Goal: Obtain resource: Obtain resource

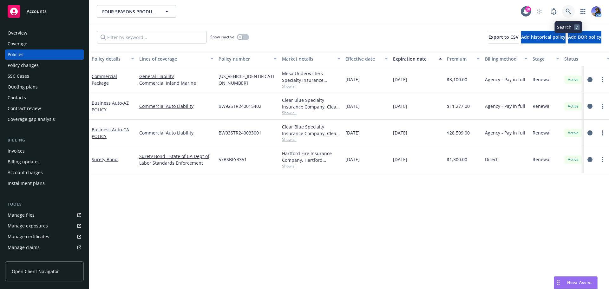
click at [571, 13] on icon at bounding box center [568, 12] width 6 height 6
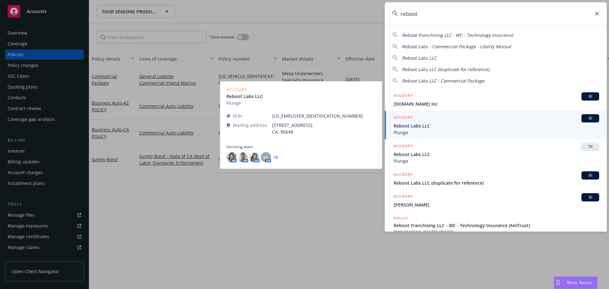
type input "reboot"
click at [421, 133] on span "Plunge" at bounding box center [497, 132] width 206 height 7
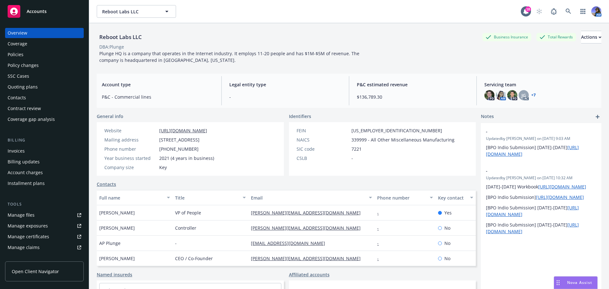
click at [556, 282] on div "Drag to move" at bounding box center [558, 283] width 8 height 12
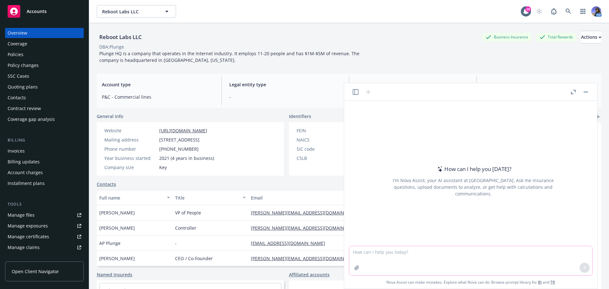
click at [380, 255] on textarea at bounding box center [470, 260] width 243 height 29
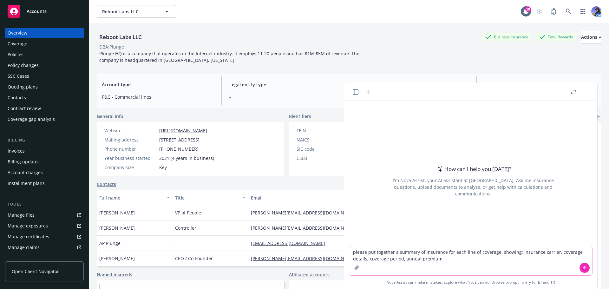
click at [403, 258] on textarea "please put together a summary of insurance for each line of coverage, showing; …" at bounding box center [470, 260] width 243 height 29
type textarea "please put together a summary of insurance for each line of coverage, showing; …"
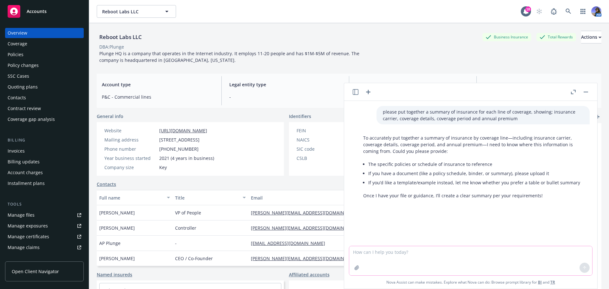
click at [403, 258] on textarea at bounding box center [470, 260] width 243 height 29
type textarea "all policies on file"
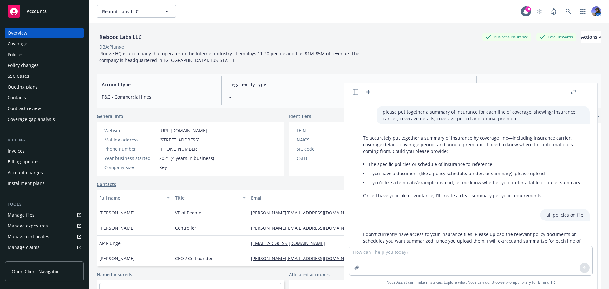
click at [586, 94] on button "button" at bounding box center [586, 92] width 8 height 8
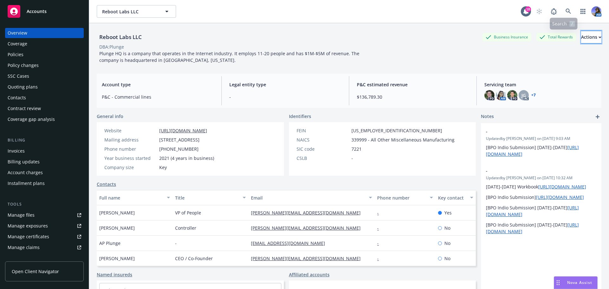
click at [581, 42] on div "Actions" at bounding box center [591, 37] width 20 height 12
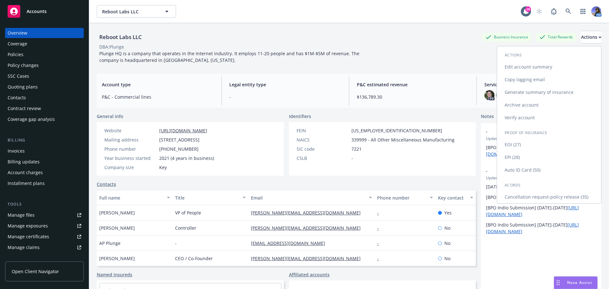
click at [544, 95] on link "Generate summary of insurance" at bounding box center [549, 92] width 104 height 13
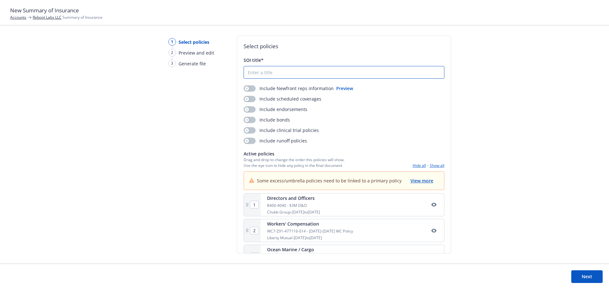
click at [263, 76] on input "SOI title*" at bounding box center [344, 72] width 200 height 12
type input "Summary of Insurance"
click at [251, 99] on button "button" at bounding box center [250, 99] width 12 height 6
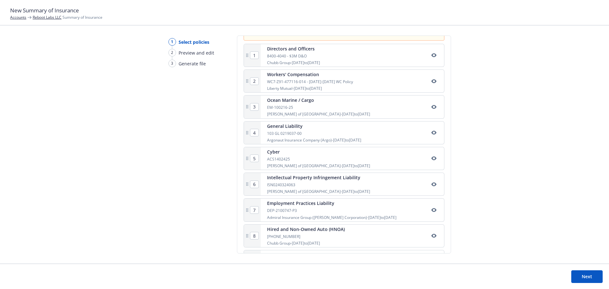
scroll to position [159, 0]
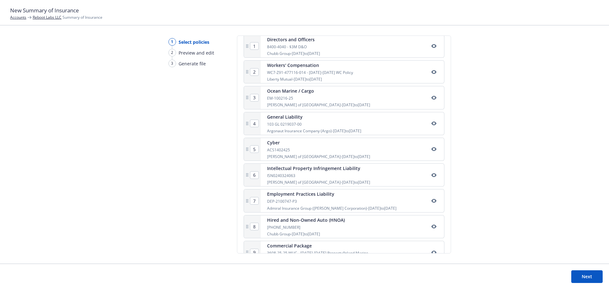
click at [52, 18] on link "Reboot Labs LLC" at bounding box center [47, 17] width 29 height 5
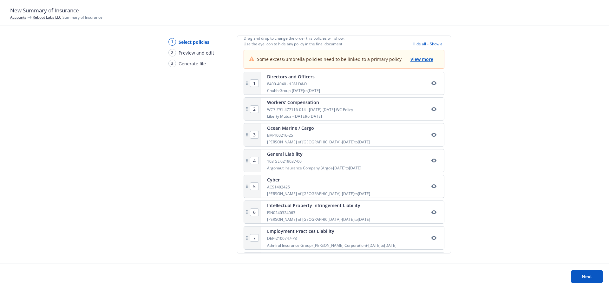
scroll to position [81, 0]
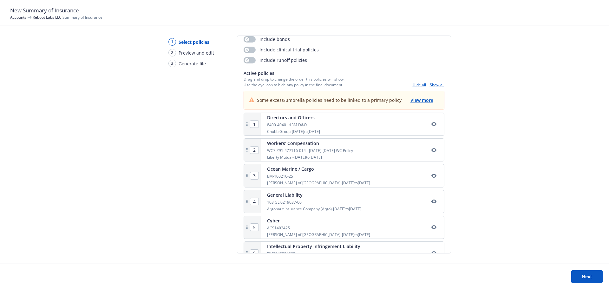
click at [431, 86] on button "Show all" at bounding box center [437, 84] width 15 height 5
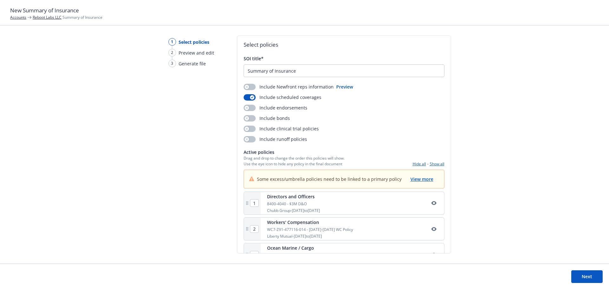
scroll to position [0, 0]
click at [587, 276] on button "Next" at bounding box center [586, 276] width 31 height 13
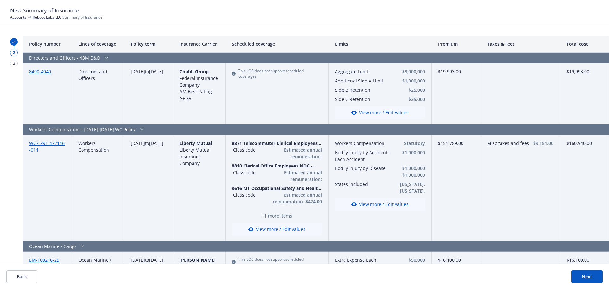
click at [580, 274] on button "Next" at bounding box center [586, 276] width 31 height 13
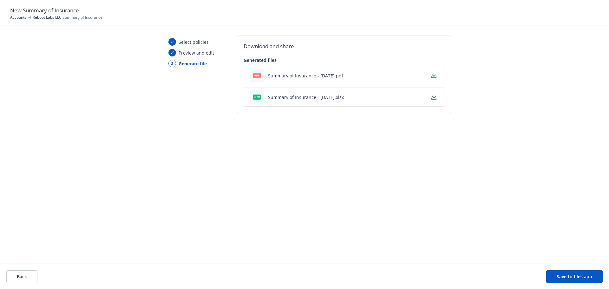
click at [433, 97] on icon "button" at bounding box center [434, 97] width 4 height 4
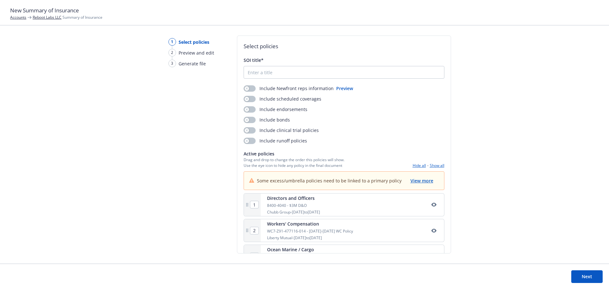
click at [51, 17] on link "Reboot Labs LLC" at bounding box center [47, 17] width 29 height 5
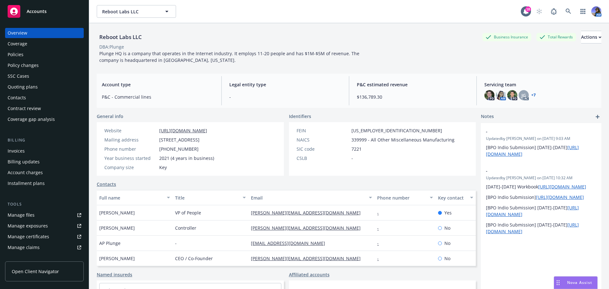
click at [16, 57] on div "Policies" at bounding box center [16, 54] width 16 height 10
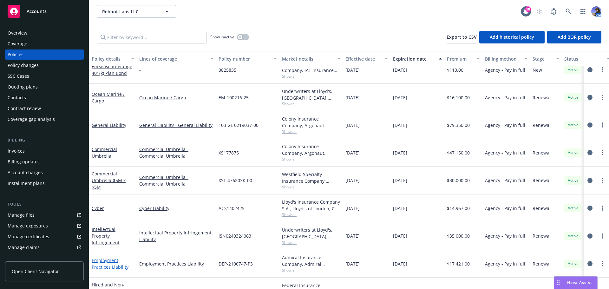
scroll to position [108, 0]
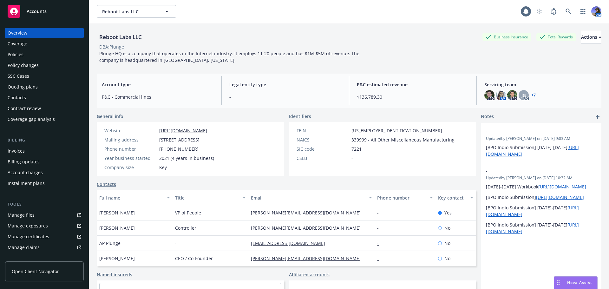
click at [22, 57] on div "Policies" at bounding box center [16, 54] width 16 height 10
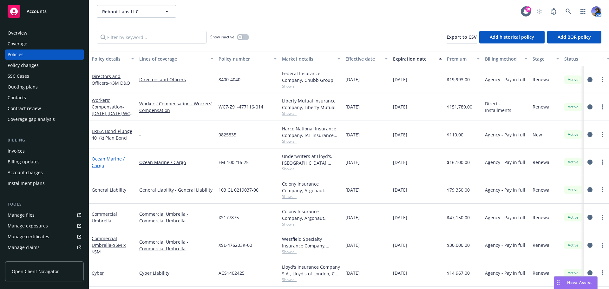
click at [104, 161] on link "Ocean Marine / Cargo" at bounding box center [108, 162] width 33 height 13
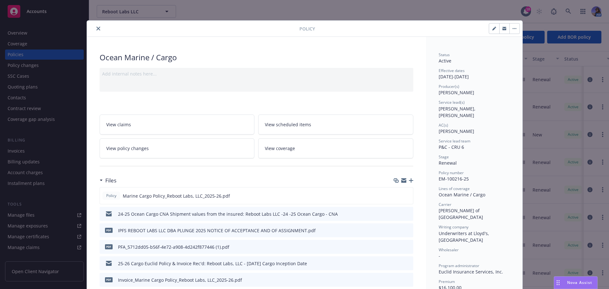
click at [294, 143] on link "View coverage" at bounding box center [335, 148] width 155 height 20
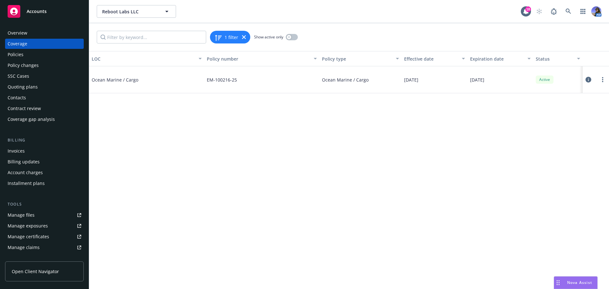
click at [585, 79] on div at bounding box center [596, 79] width 26 height 27
click at [588, 80] on icon at bounding box center [588, 80] width 6 height 6
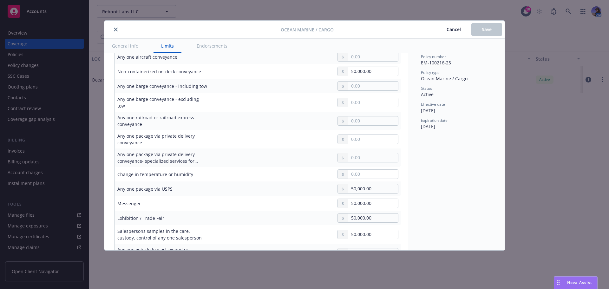
scroll to position [317, 0]
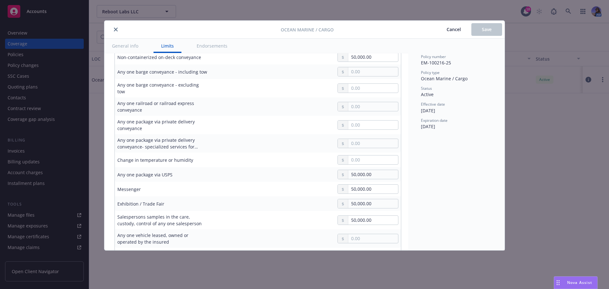
click at [115, 31] on icon "close" at bounding box center [116, 30] width 4 height 4
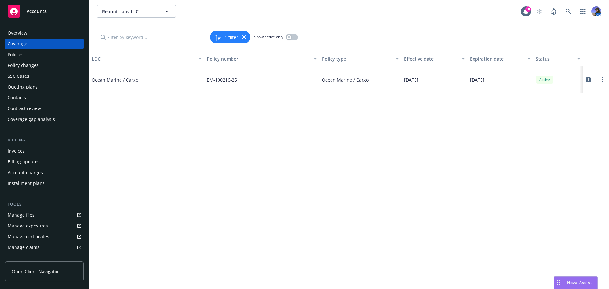
click at [31, 53] on div "Policies" at bounding box center [45, 54] width 74 height 10
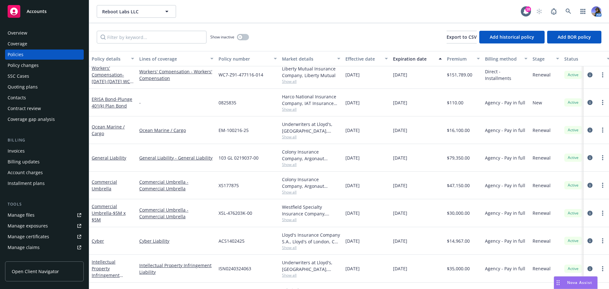
scroll to position [63, 0]
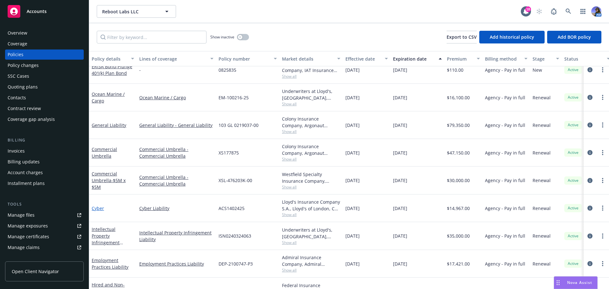
click at [96, 211] on link "Cyber" at bounding box center [98, 208] width 12 height 6
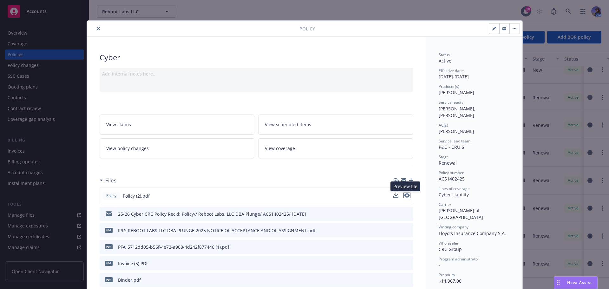
click at [404, 197] on icon "preview file" at bounding box center [407, 195] width 6 height 4
click at [96, 28] on icon "close" at bounding box center [98, 29] width 4 height 4
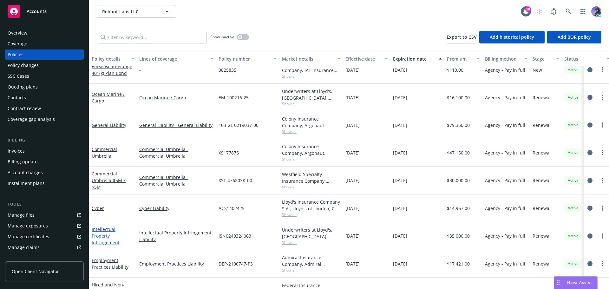
click at [101, 235] on link "Intellectual Property Infringement Liability" at bounding box center [106, 239] width 28 height 26
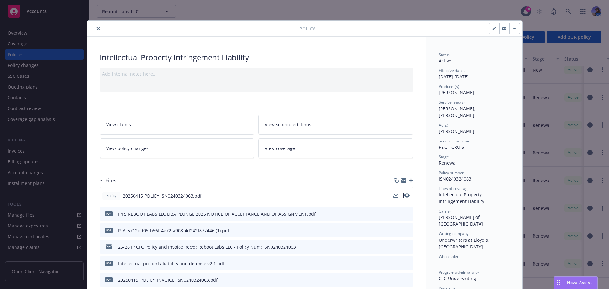
click at [406, 195] on icon "preview file" at bounding box center [407, 195] width 6 height 4
click at [96, 29] on icon "close" at bounding box center [98, 29] width 4 height 4
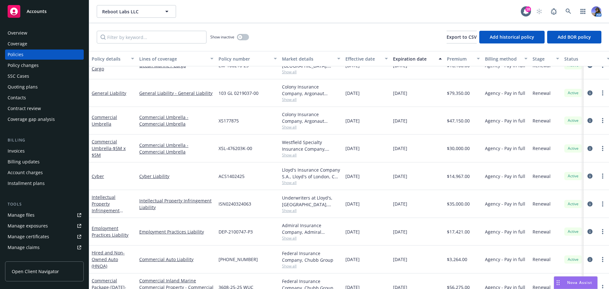
scroll to position [108, 0]
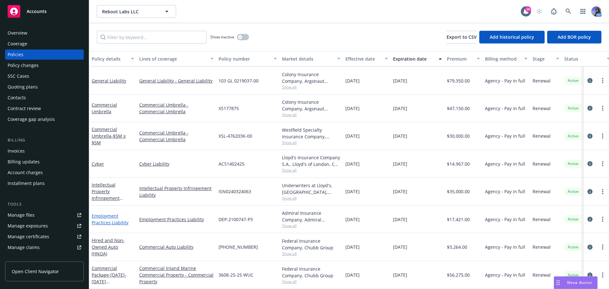
click at [115, 217] on link "Employment Practices Liability" at bounding box center [110, 219] width 37 height 13
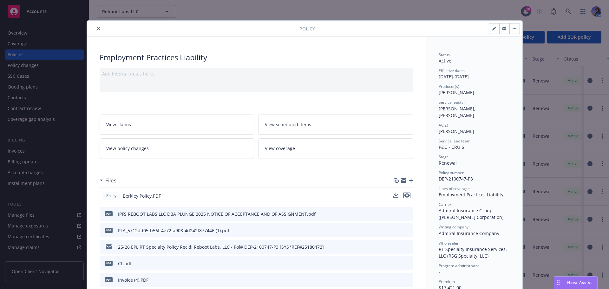
click at [404, 196] on icon "preview file" at bounding box center [407, 195] width 6 height 4
click at [95, 30] on button "close" at bounding box center [99, 29] width 8 height 8
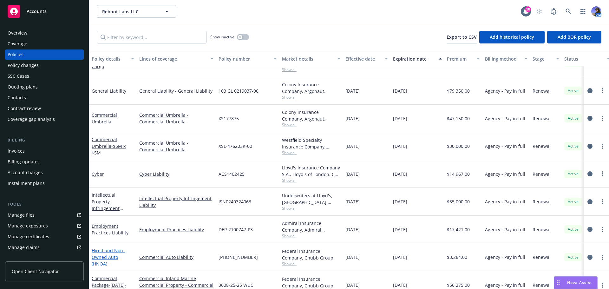
scroll to position [108, 0]
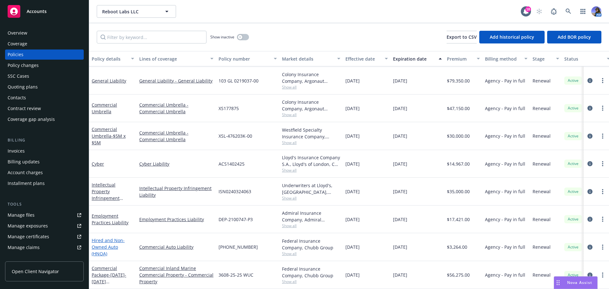
click at [119, 244] on link "Hired and Non-Owned Auto (HNOA)" at bounding box center [108, 246] width 33 height 19
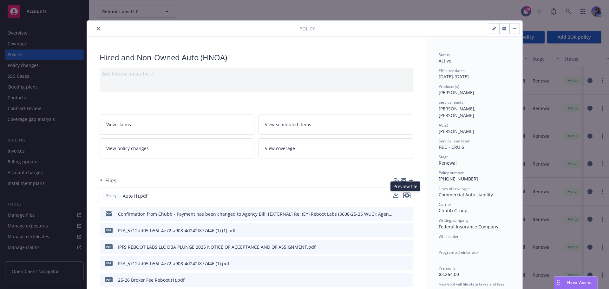
click at [404, 193] on icon "preview file" at bounding box center [407, 195] width 6 height 4
click at [99, 30] on button "close" at bounding box center [99, 29] width 8 height 8
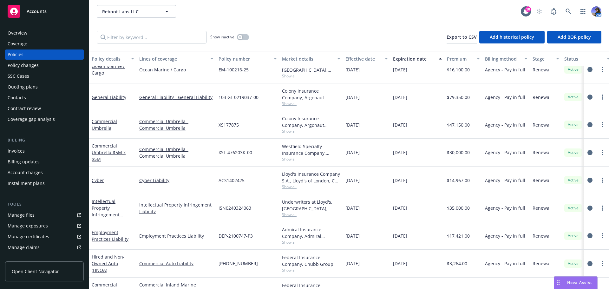
scroll to position [108, 0]
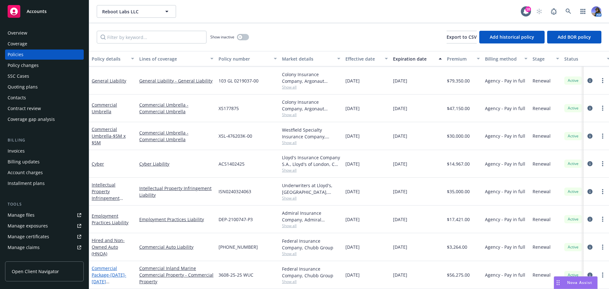
click at [111, 265] on link "Commercial Package - 2024-2025 Property/Inland Marine" at bounding box center [109, 281] width 35 height 33
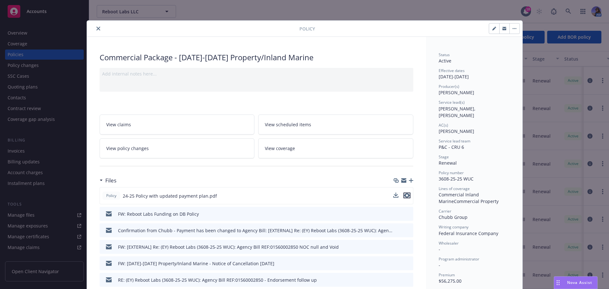
click at [406, 196] on icon "preview file" at bounding box center [407, 195] width 6 height 4
click at [96, 30] on icon "close" at bounding box center [98, 29] width 4 height 4
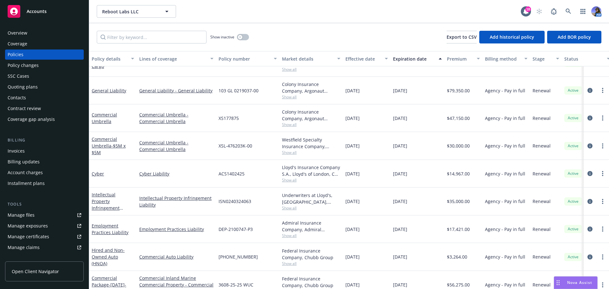
scroll to position [108, 0]
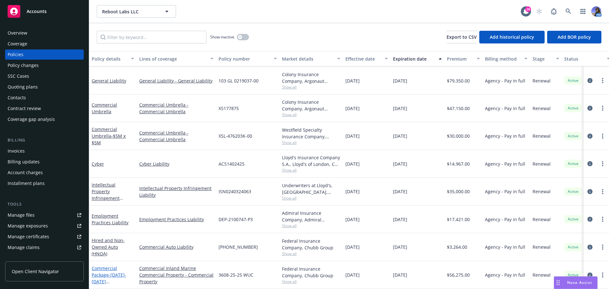
click at [113, 272] on span "- 2024-2025 Property/Inland Marine" at bounding box center [109, 285] width 35 height 26
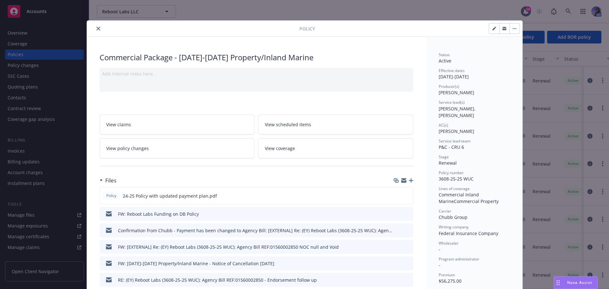
scroll to position [19, 0]
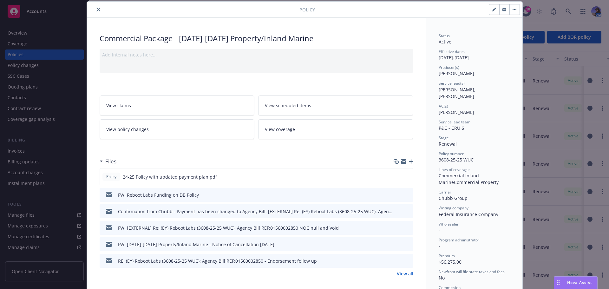
drag, startPoint x: 407, startPoint y: 273, endPoint x: 399, endPoint y: 273, distance: 7.9
click at [407, 273] on link "View all" at bounding box center [405, 273] width 16 height 7
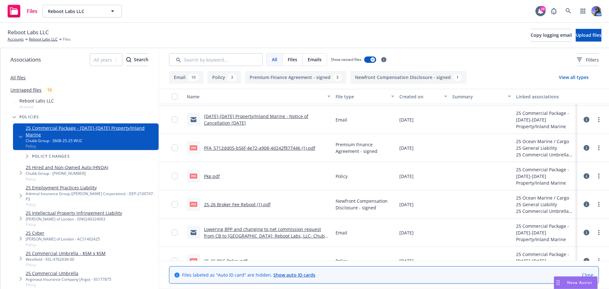
scroll to position [317, 0]
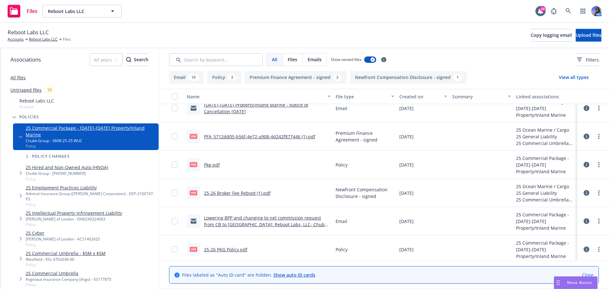
click at [226, 246] on div "25-26 PKG Policy.pdf" at bounding box center [225, 249] width 43 height 7
click at [226, 249] on link "25-26 PKG Policy.pdf" at bounding box center [225, 249] width 43 height 6
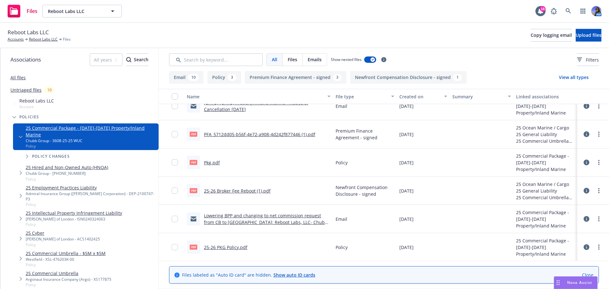
scroll to position [320, 0]
click at [273, 218] on div "Lowering BPP and changing to net commission request from CB to UW: Reboot Labs,…" at bounding box center [267, 218] width 127 height 13
click at [262, 217] on link "Lowering BPP and changing to net commission request from CB to UW: Reboot Labs,…" at bounding box center [266, 221] width 124 height 19
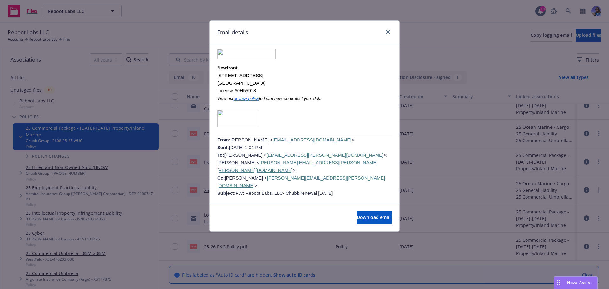
scroll to position [1522, 0]
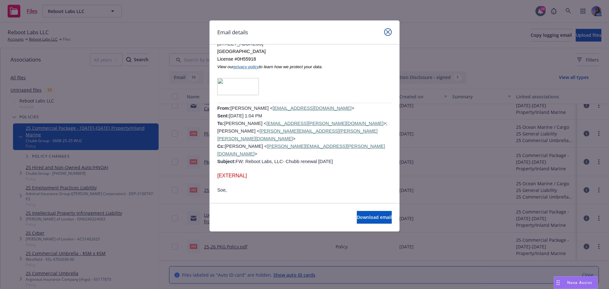
click at [389, 31] on icon "close" at bounding box center [388, 32] width 4 height 4
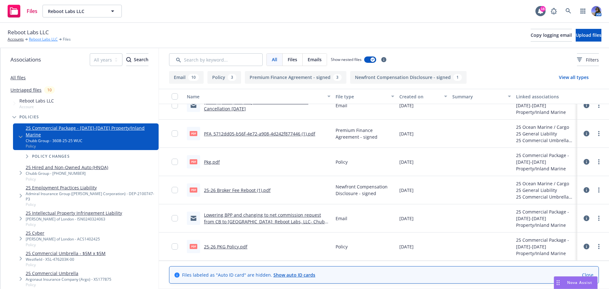
click at [44, 39] on link "Reboot Labs LLC" at bounding box center [43, 39] width 29 height 6
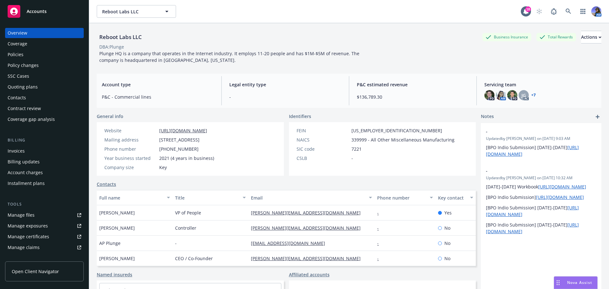
click at [16, 52] on div "Policies" at bounding box center [16, 54] width 16 height 10
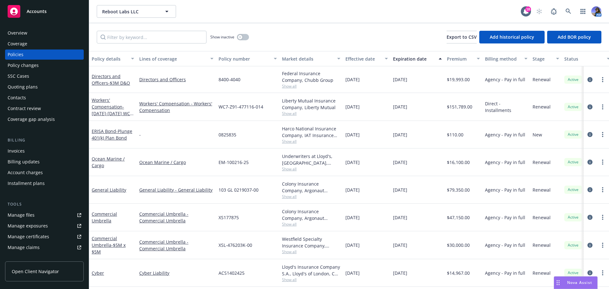
click at [294, 225] on span "Show all" at bounding box center [311, 223] width 58 height 5
click at [103, 215] on link "Commercial Umbrella" at bounding box center [104, 217] width 25 height 13
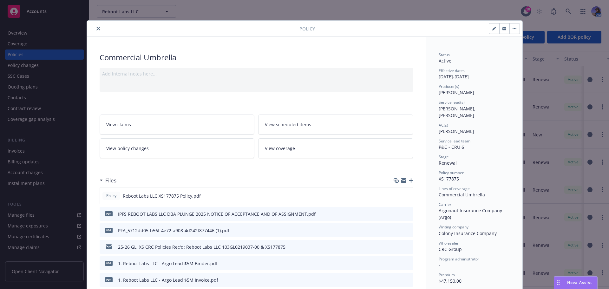
click at [96, 28] on icon "close" at bounding box center [98, 29] width 4 height 4
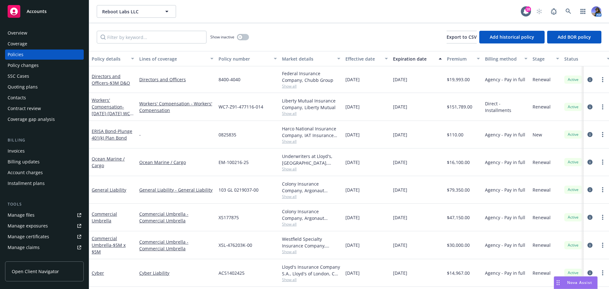
click at [293, 224] on span "Show all" at bounding box center [311, 223] width 58 height 5
click at [106, 215] on link "Commercial Umbrella" at bounding box center [104, 217] width 25 height 13
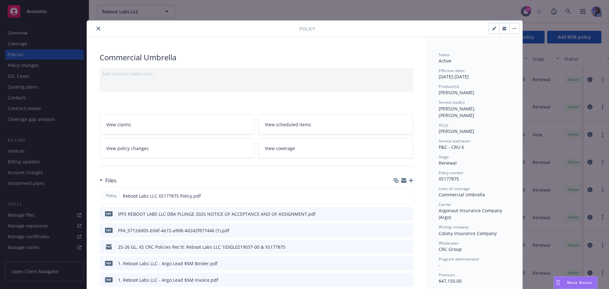
scroll to position [19, 0]
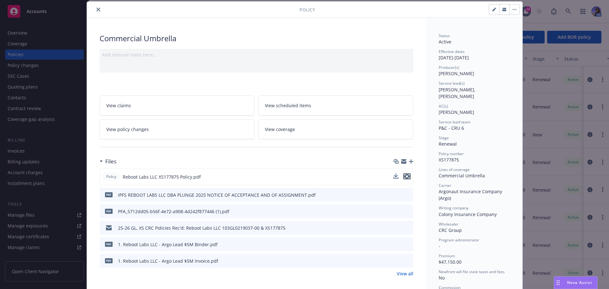
click at [405, 178] on icon "preview file" at bounding box center [407, 176] width 6 height 4
click at [404, 244] on icon "preview file" at bounding box center [407, 244] width 6 height 4
click at [96, 8] on icon "close" at bounding box center [98, 10] width 4 height 4
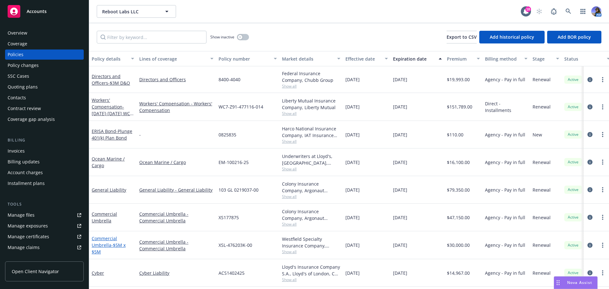
click at [103, 246] on link "Commercial Umbrella - $5M x $5M" at bounding box center [109, 244] width 34 height 19
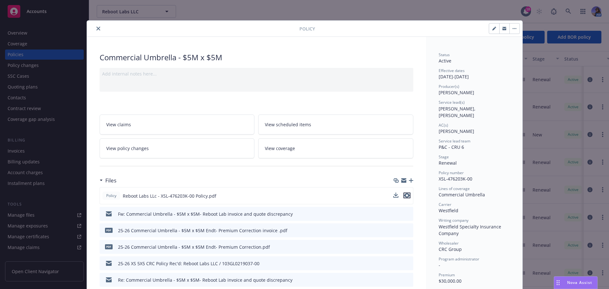
click at [404, 195] on icon "preview file" at bounding box center [407, 195] width 6 height 4
